Goal: Navigation & Orientation: Find specific page/section

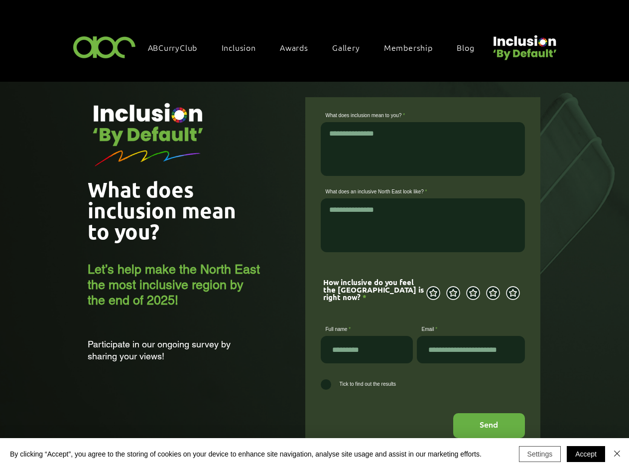
click at [540, 454] on button "Settings" at bounding box center [540, 454] width 42 height 16
click at [586, 454] on div at bounding box center [314, 235] width 629 height 470
click at [617, 454] on div at bounding box center [314, 235] width 629 height 470
